Goal: Information Seeking & Learning: Learn about a topic

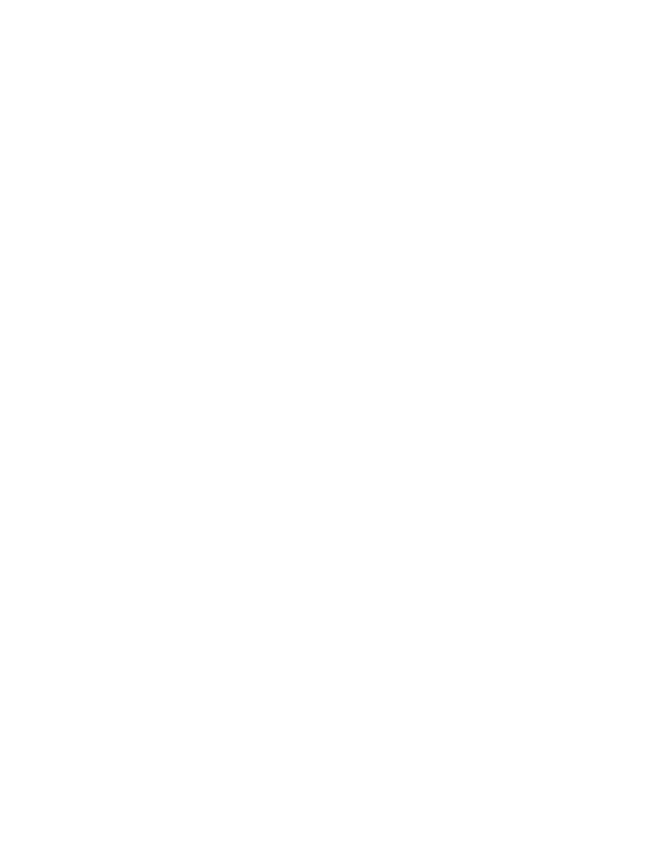
select select "******"
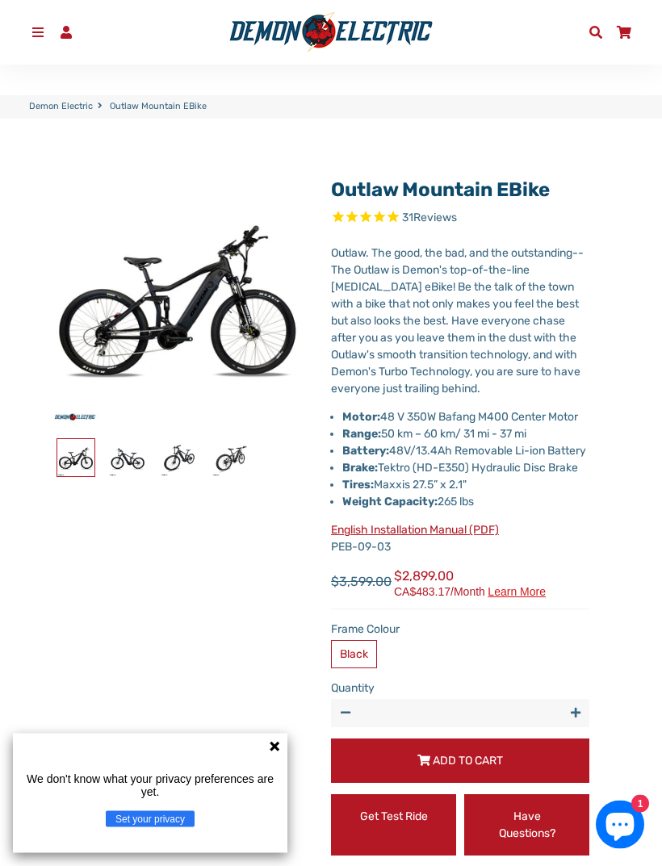
scroll to position [80, 0]
click at [123, 465] on img at bounding box center [127, 457] width 37 height 37
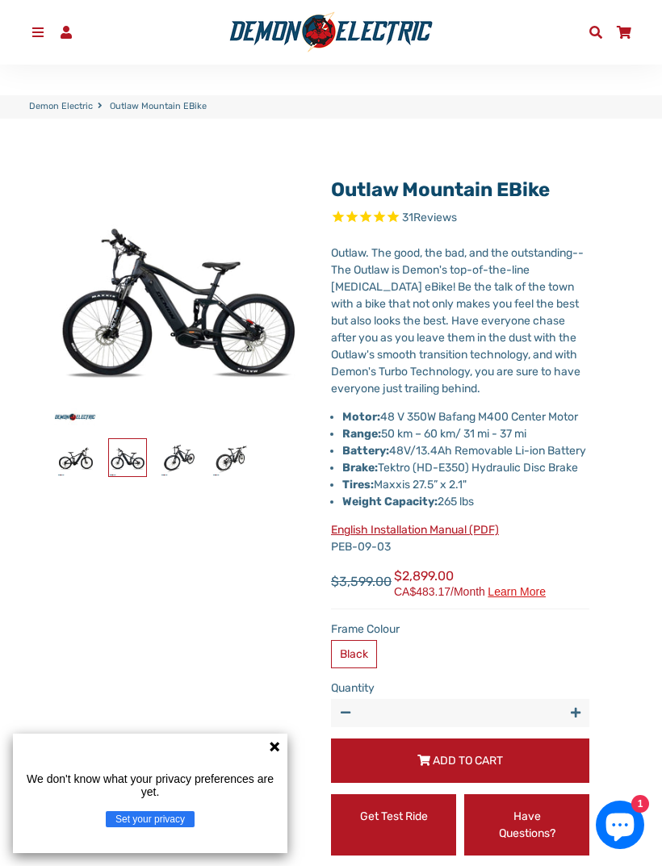
click at [119, 452] on img at bounding box center [127, 457] width 37 height 37
click at [172, 434] on div "Outlaw Mountain eBike 31 Reviews" at bounding box center [165, 537] width 282 height 741
click at [177, 449] on img at bounding box center [179, 457] width 37 height 37
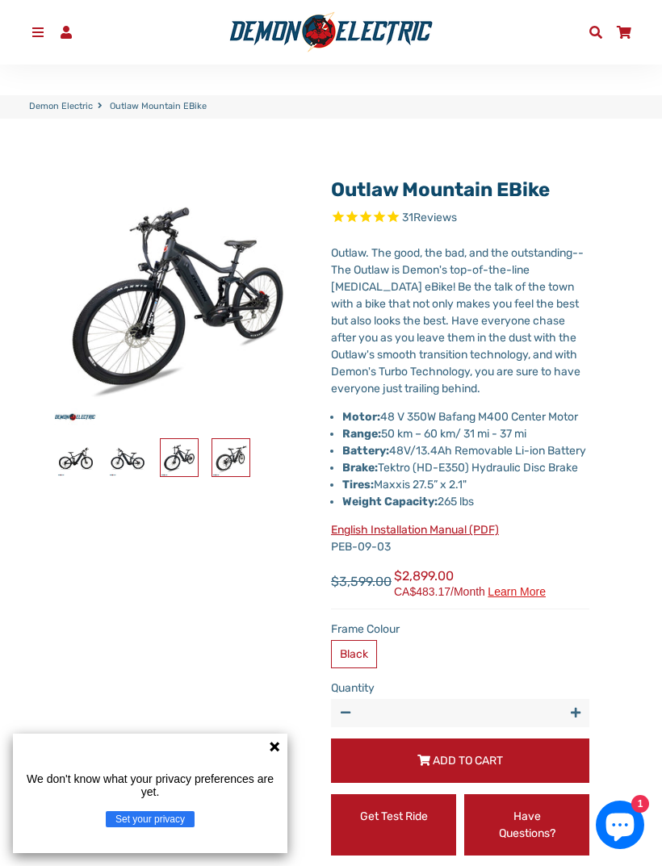
click at [234, 445] on img at bounding box center [230, 457] width 37 height 37
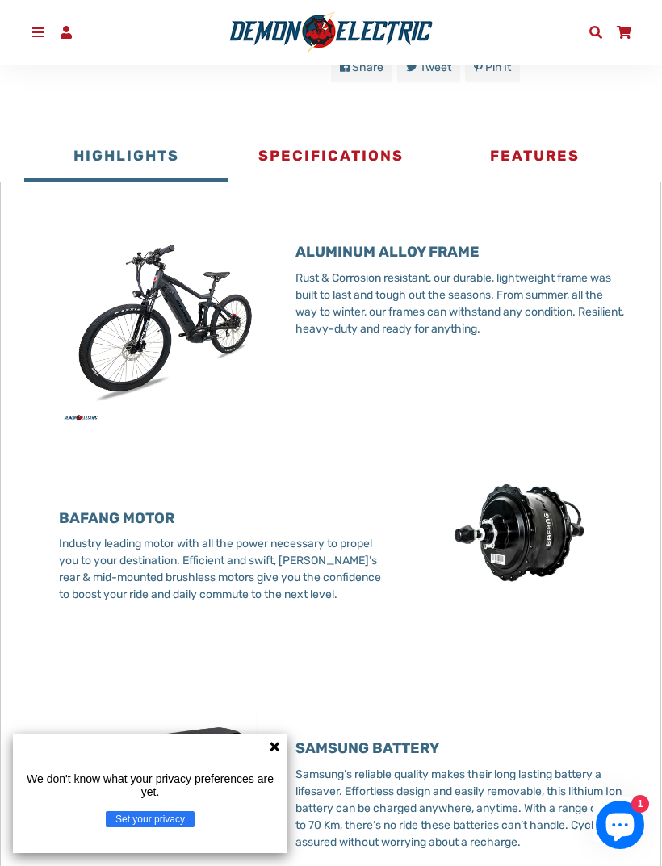
scroll to position [895, 0]
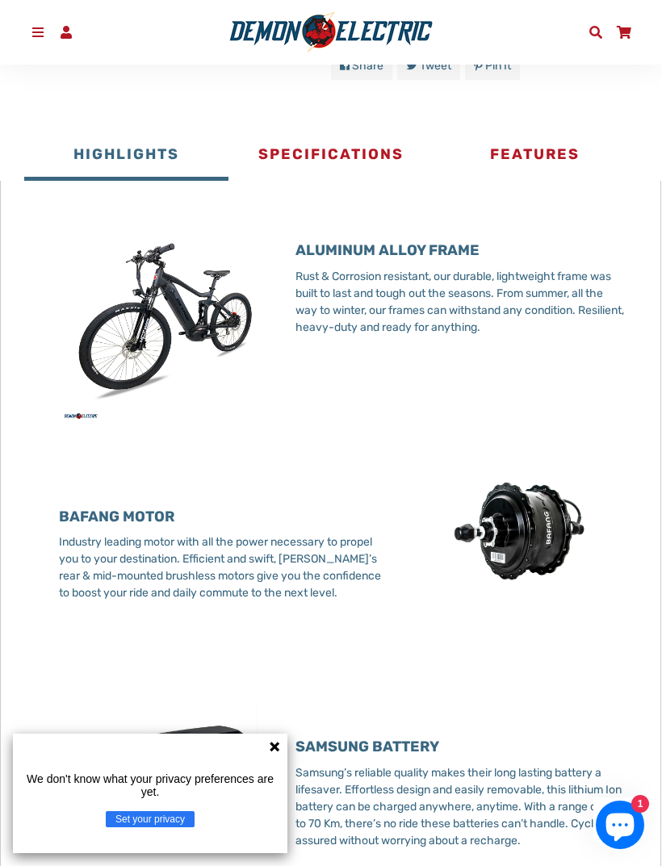
click at [368, 173] on button "Specifications" at bounding box center [330, 156] width 204 height 48
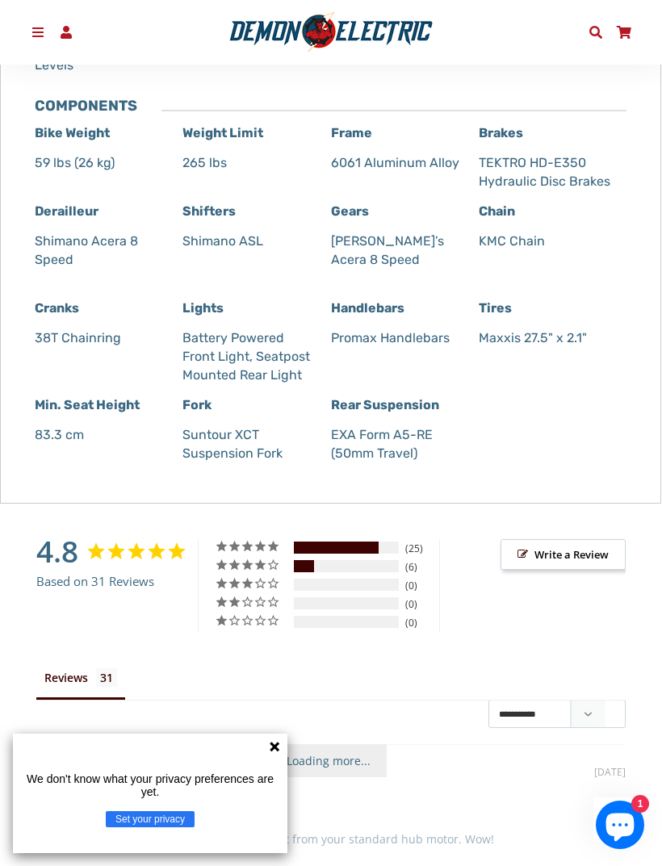
scroll to position [1466, 0]
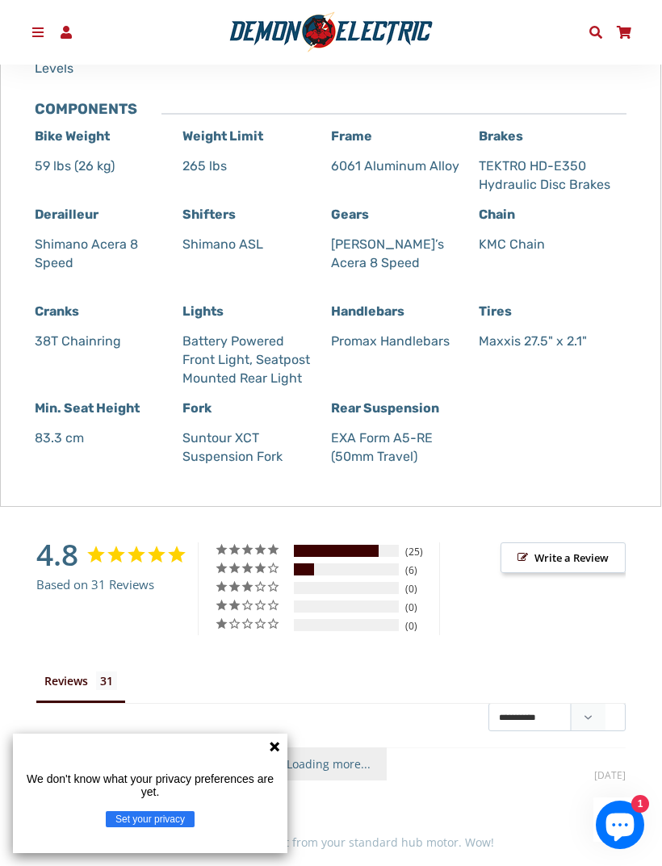
click at [197, 457] on p "Suntour XCT Suspension Fork" at bounding box center [250, 446] width 136 height 37
click at [185, 416] on strong "Fork" at bounding box center [196, 407] width 29 height 15
click at [201, 416] on strong "Fork" at bounding box center [196, 407] width 29 height 15
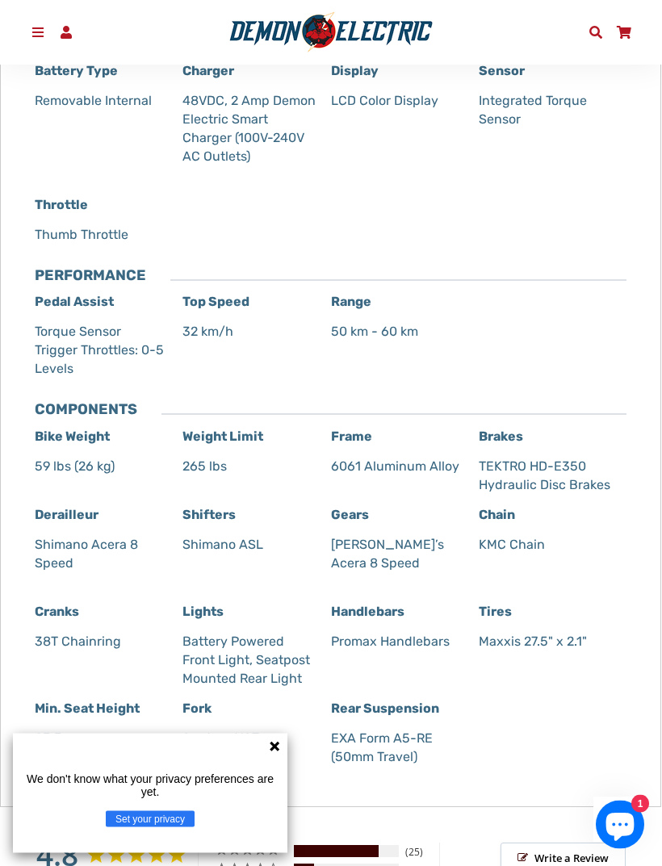
scroll to position [1135, 0]
